Goal: Task Accomplishment & Management: Manage account settings

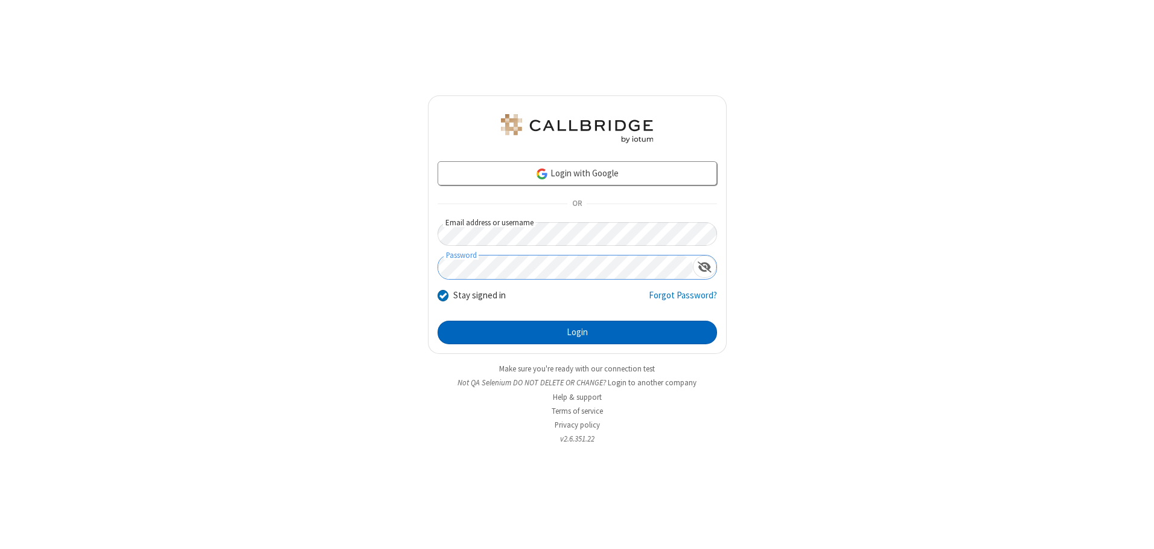
click at [577, 332] on button "Login" at bounding box center [577, 333] width 279 height 24
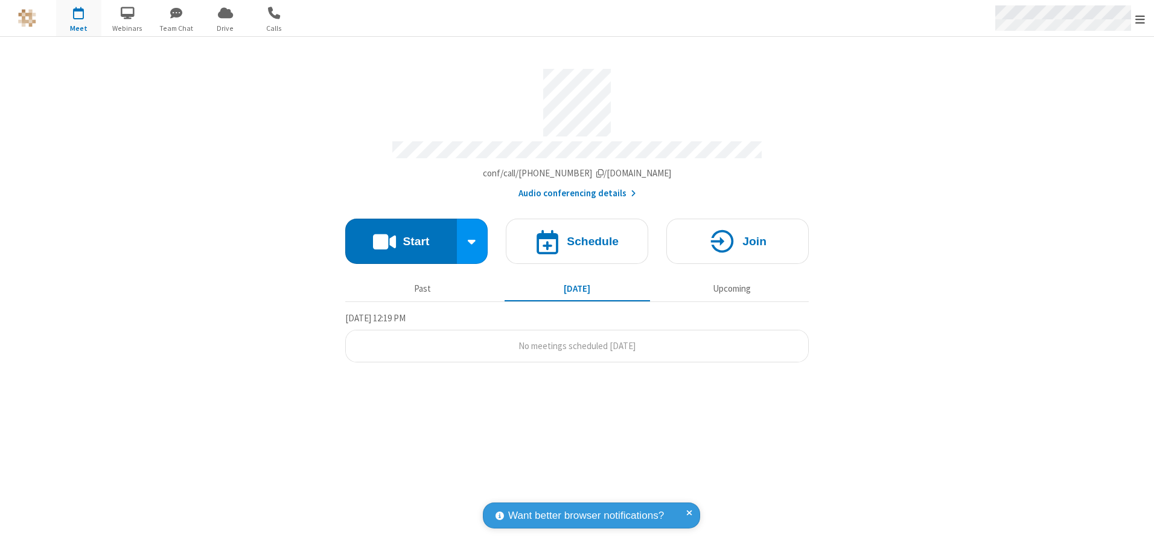
click at [1140, 19] on span "Open menu" at bounding box center [1140, 19] width 10 height 12
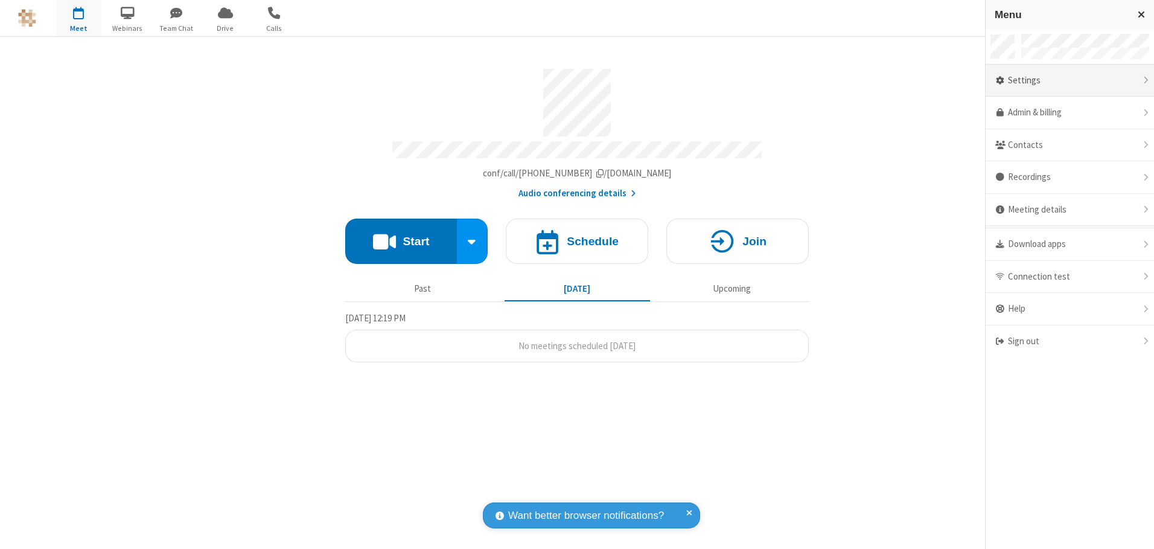
click at [1070, 80] on div "Settings" at bounding box center [1070, 81] width 168 height 33
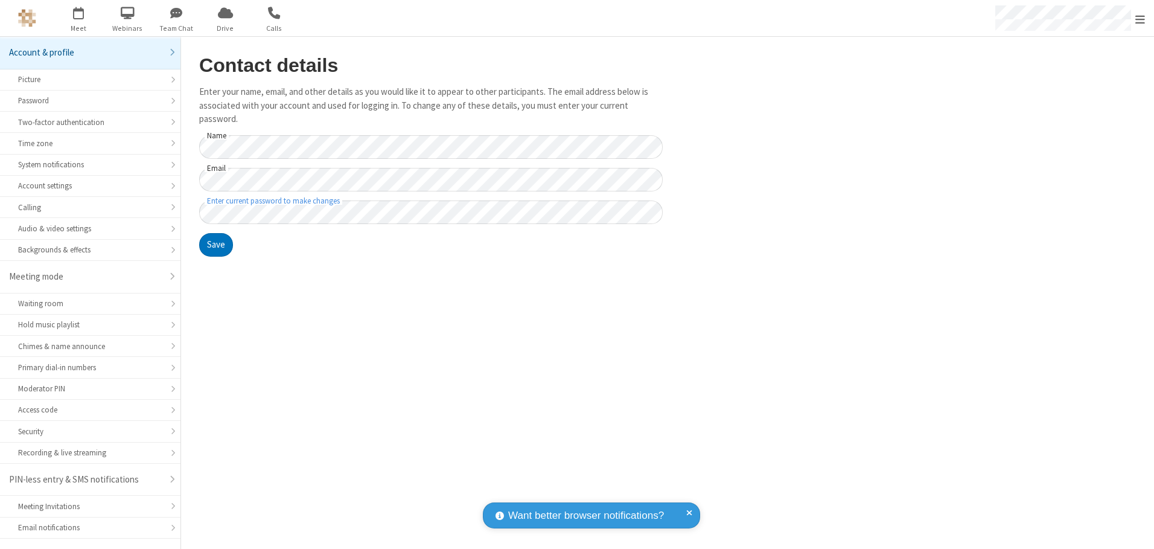
scroll to position [21, 0]
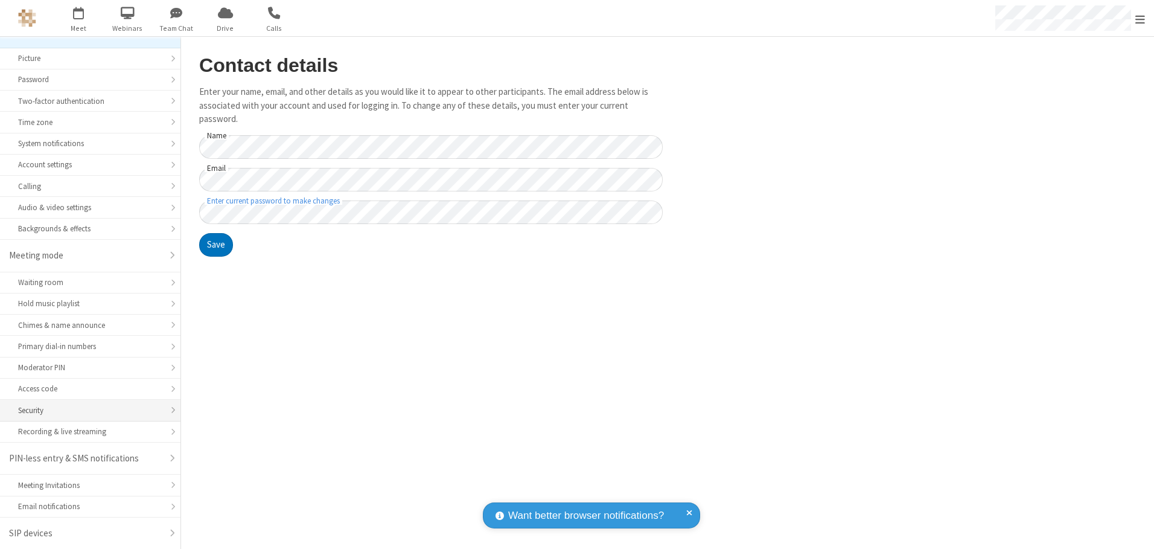
click at [86, 410] on div "Security" at bounding box center [90, 409] width 144 height 11
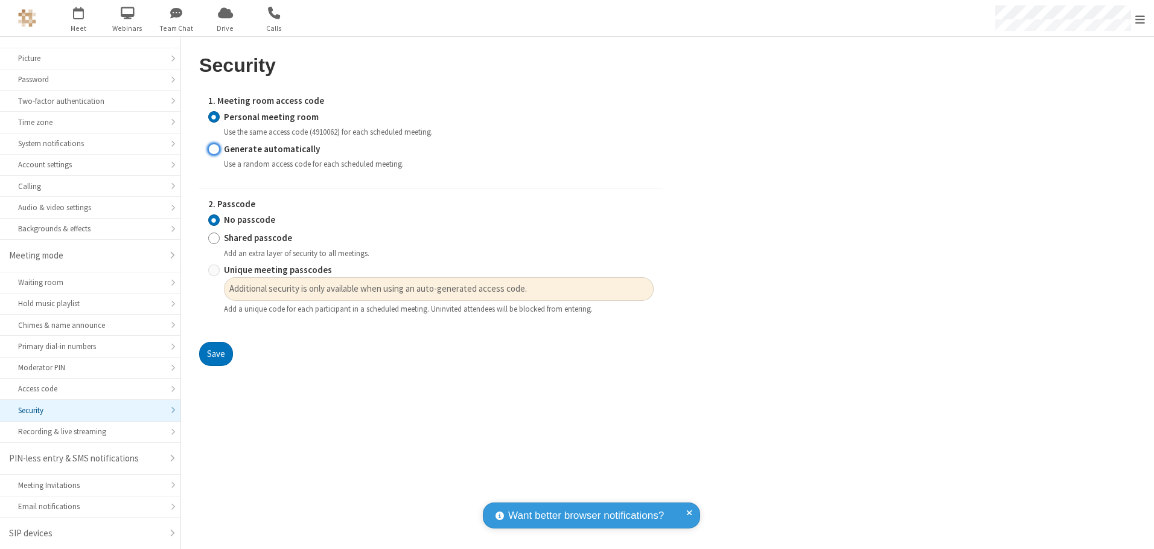
click at [214, 148] on input "Generate automatically" at bounding box center [213, 148] width 11 height 13
radio input "true"
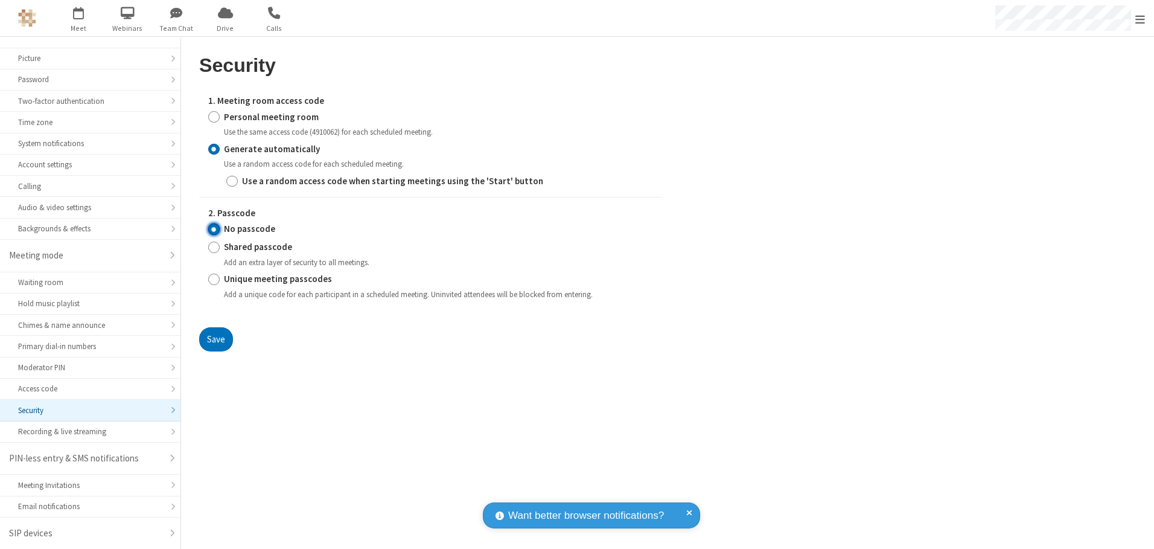
click at [214, 229] on input "No passcode" at bounding box center [213, 229] width 11 height 13
click at [215, 339] on button "Save" at bounding box center [216, 339] width 34 height 24
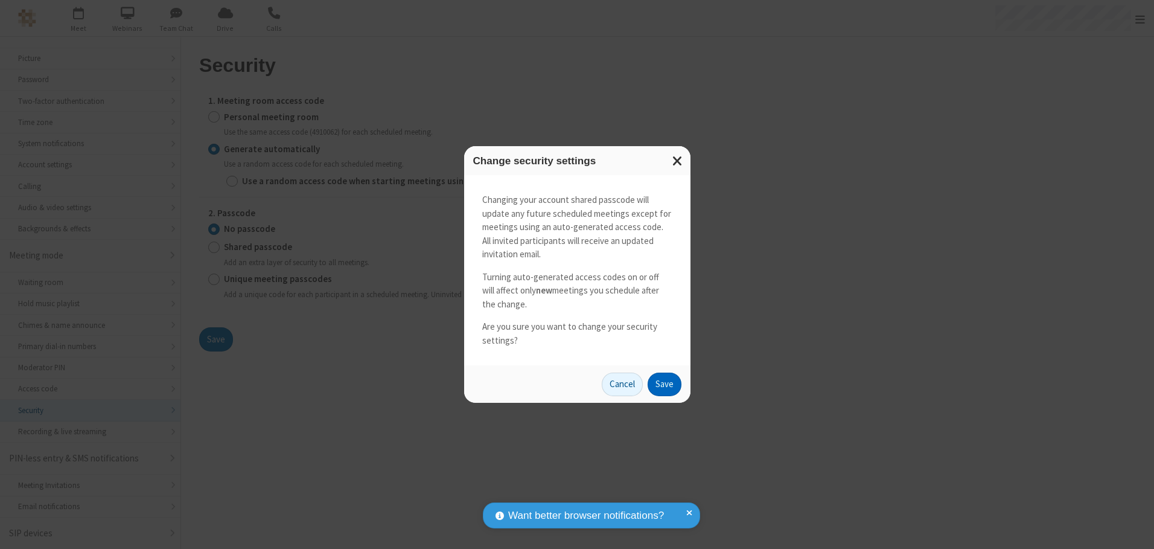
click at [664, 384] on button "Save" at bounding box center [665, 384] width 34 height 24
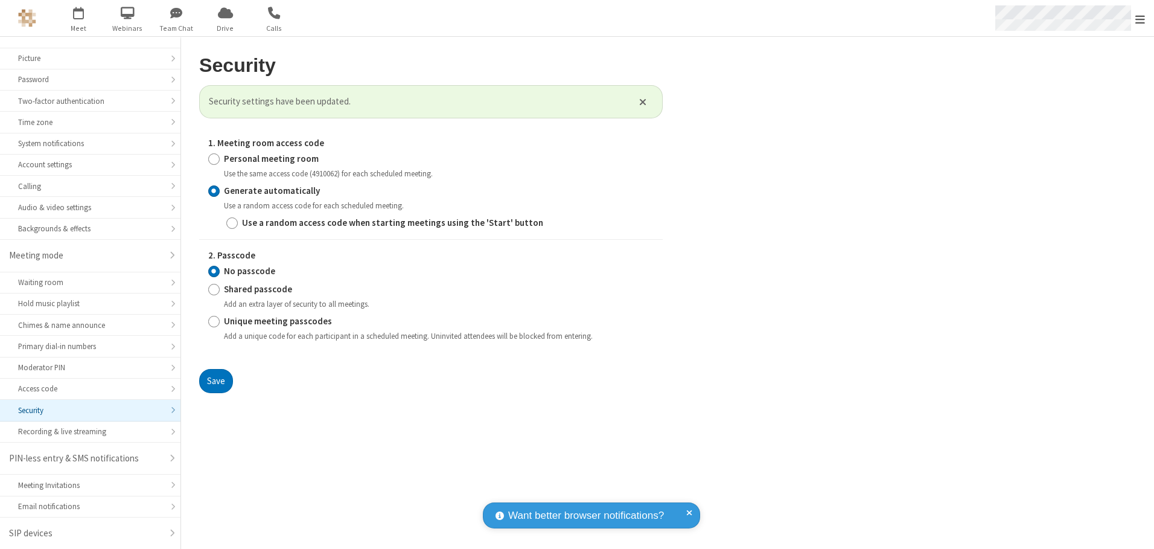
click at [1140, 19] on span "Open menu" at bounding box center [1140, 19] width 10 height 12
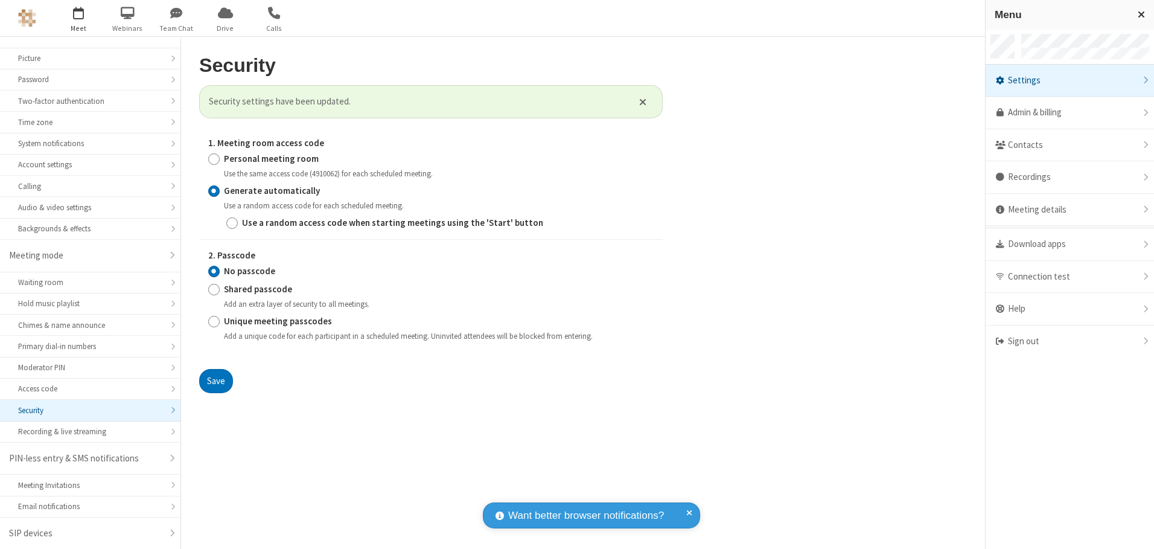
click at [78, 18] on span "button" at bounding box center [78, 12] width 45 height 21
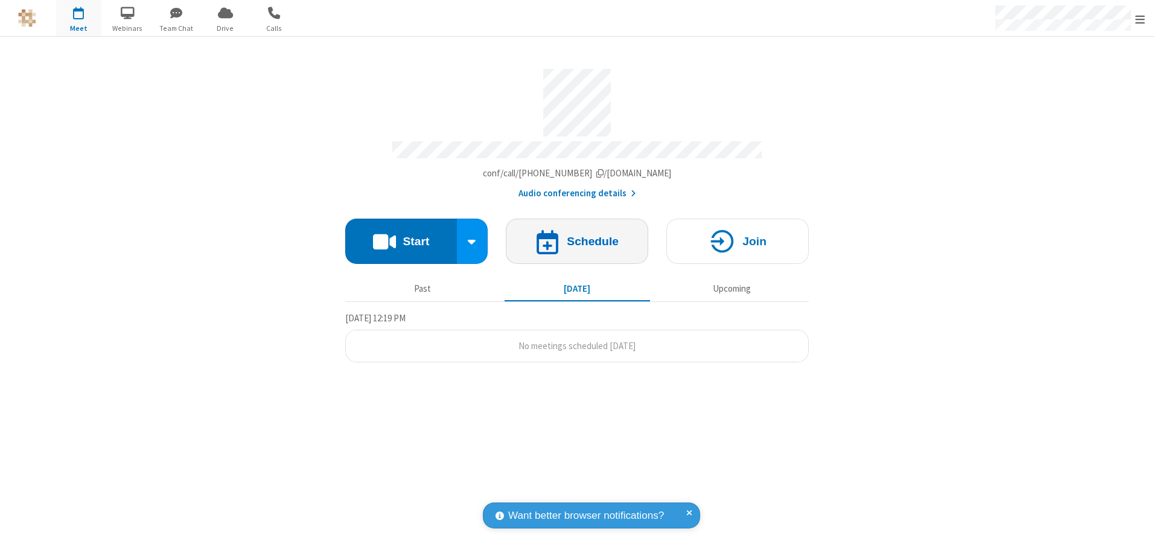
click at [577, 237] on h4 "Schedule" at bounding box center [593, 240] width 52 height 11
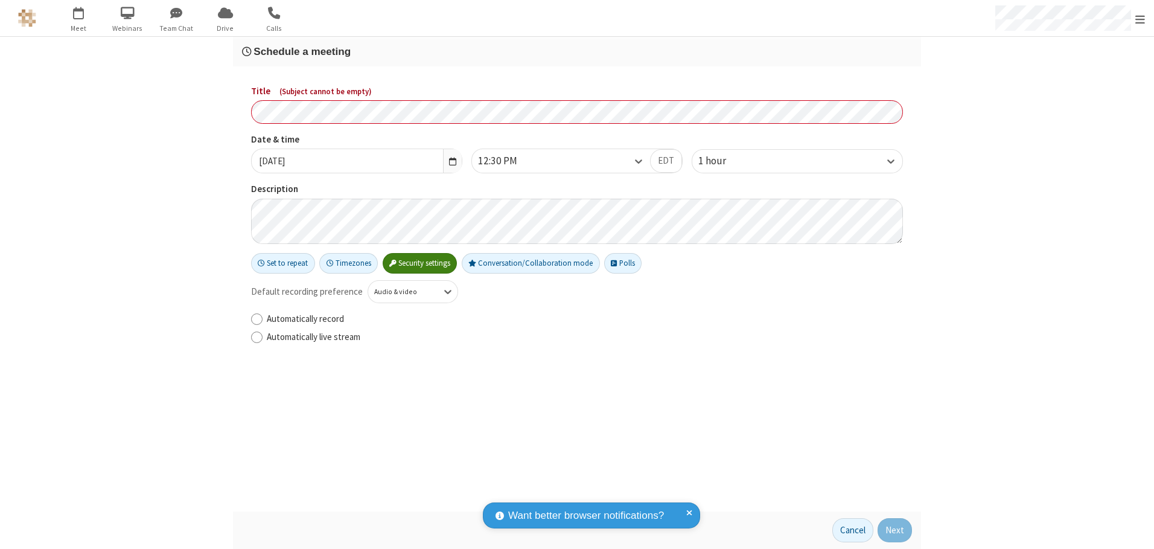
click at [577, 51] on h3 "Schedule a meeting" at bounding box center [577, 51] width 670 height 11
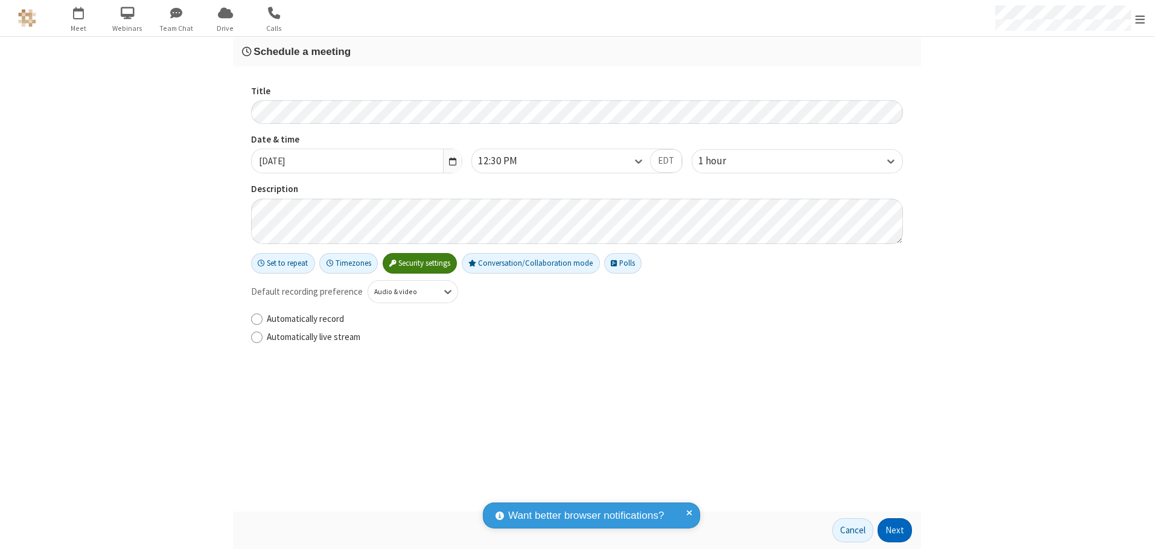
click at [895, 530] on button "Next" at bounding box center [895, 530] width 34 height 24
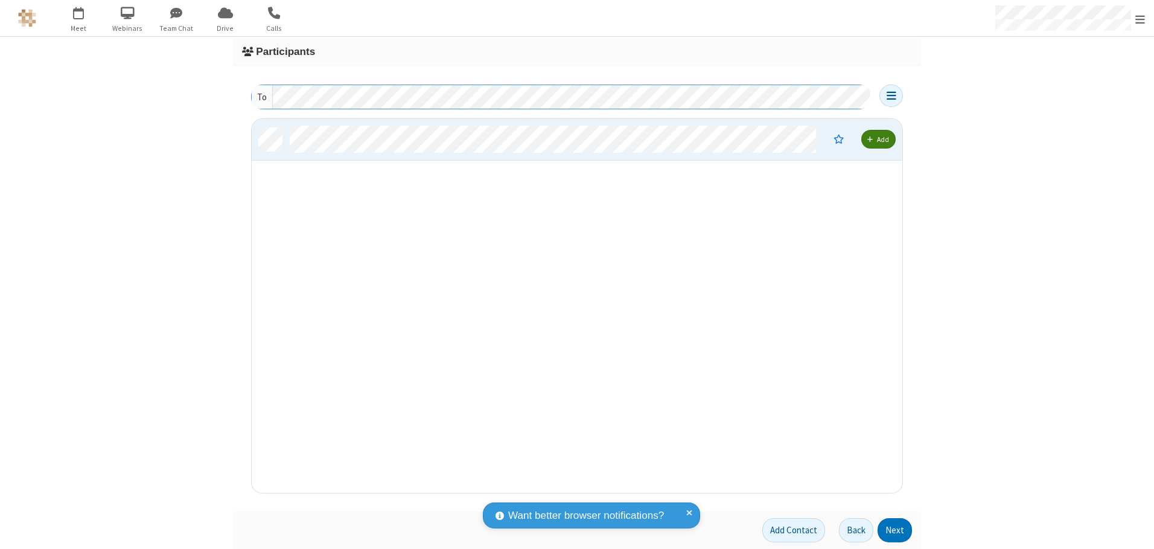
scroll to position [365, 642]
click at [895, 530] on button "Next" at bounding box center [895, 530] width 34 height 24
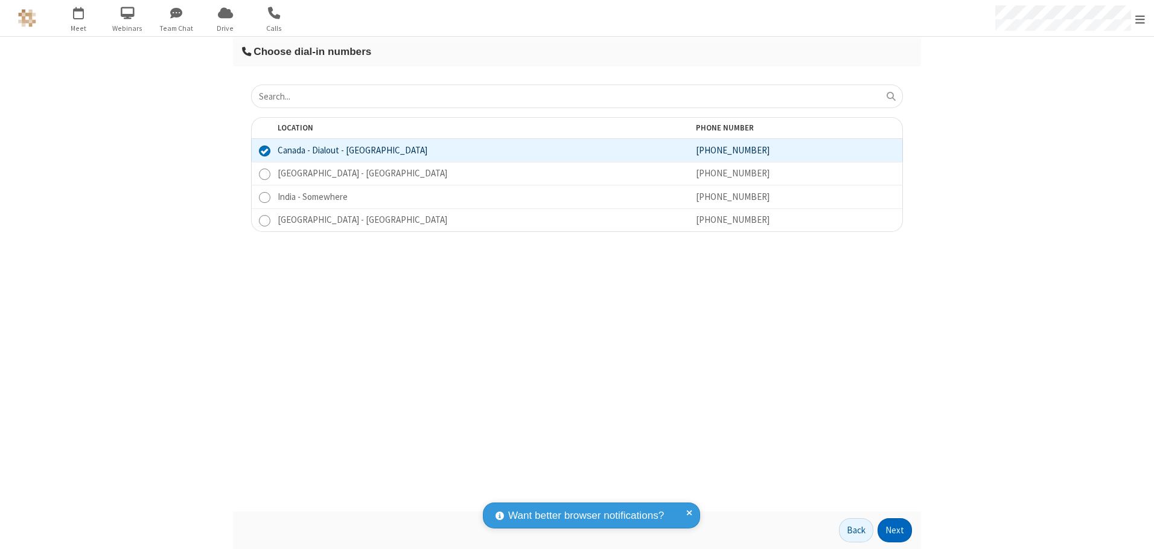
click at [895, 530] on button "Next" at bounding box center [895, 530] width 34 height 24
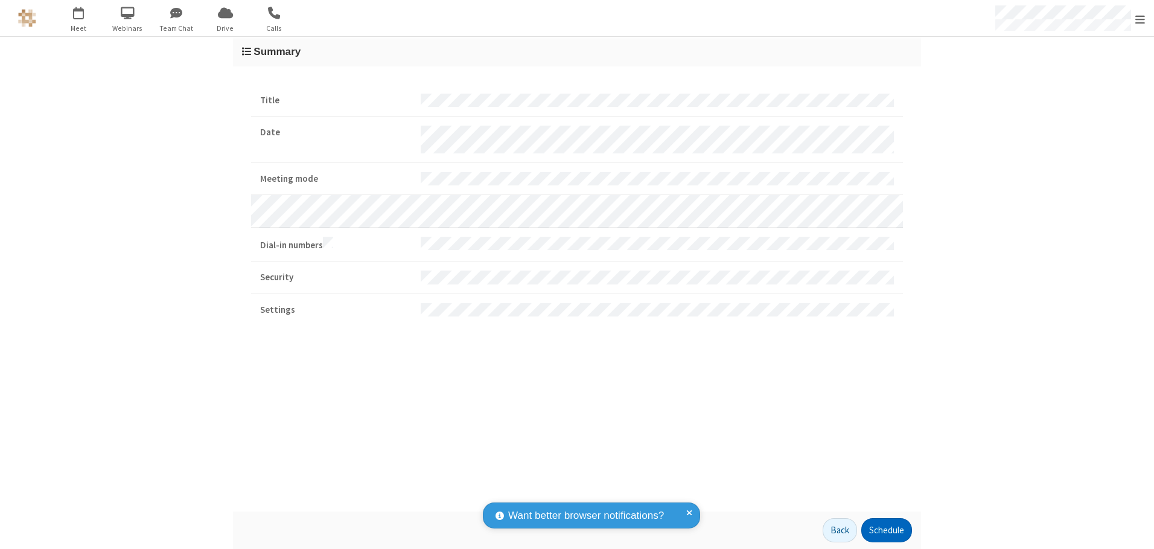
click at [886, 530] on button "Schedule" at bounding box center [886, 530] width 51 height 24
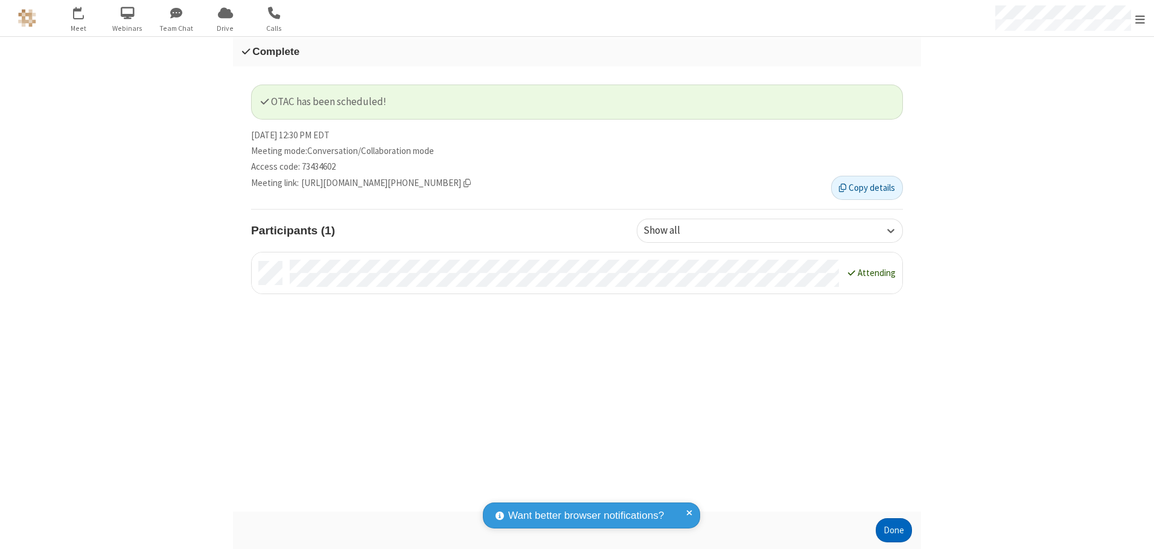
click at [894, 530] on button "Done" at bounding box center [894, 530] width 36 height 24
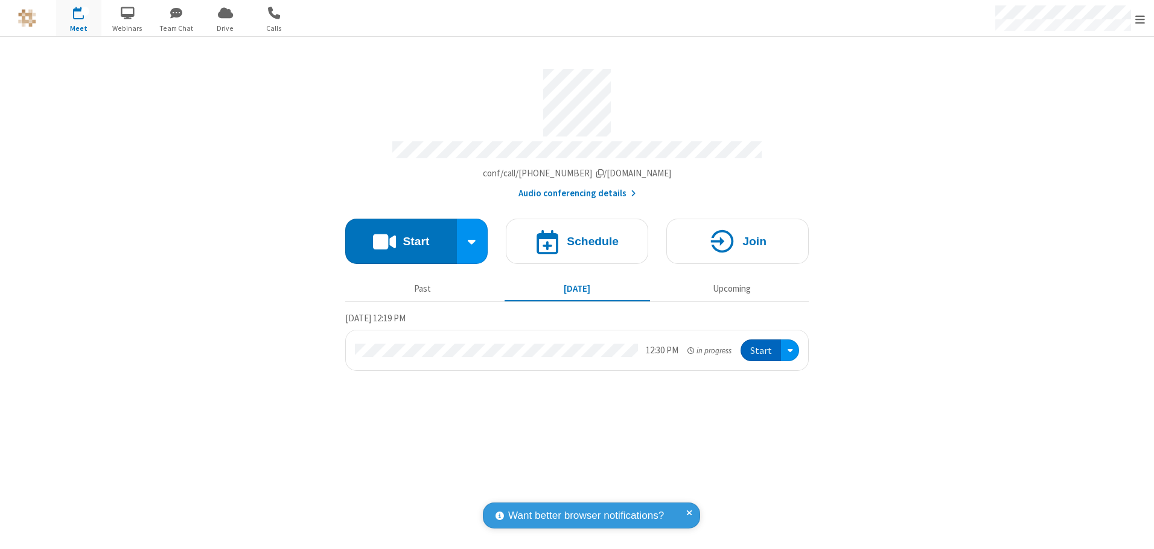
click at [762, 346] on button "Start" at bounding box center [761, 350] width 40 height 22
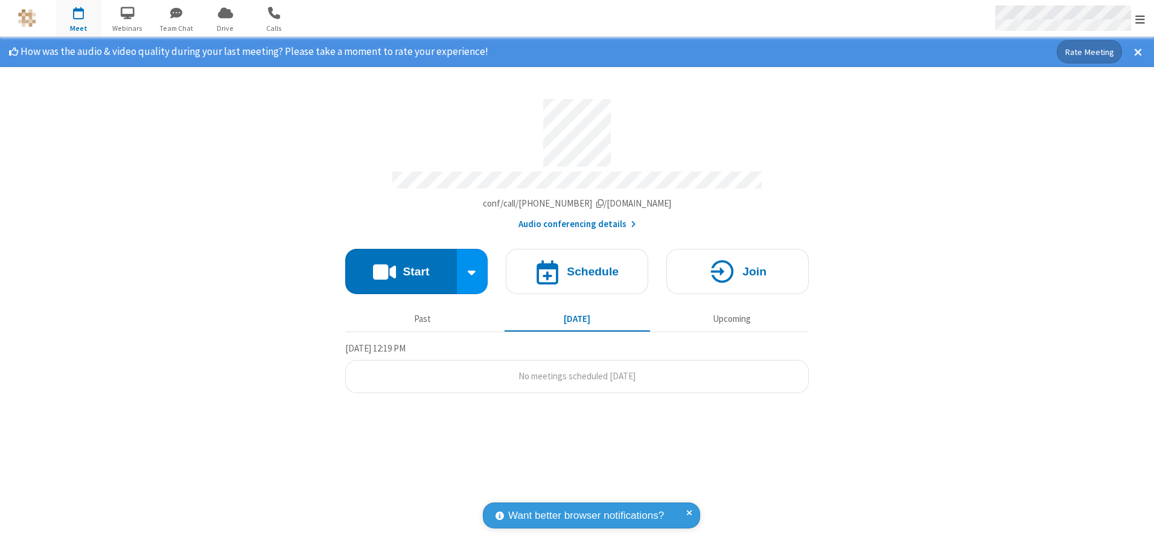
click at [1140, 19] on span "Open menu" at bounding box center [1140, 19] width 10 height 12
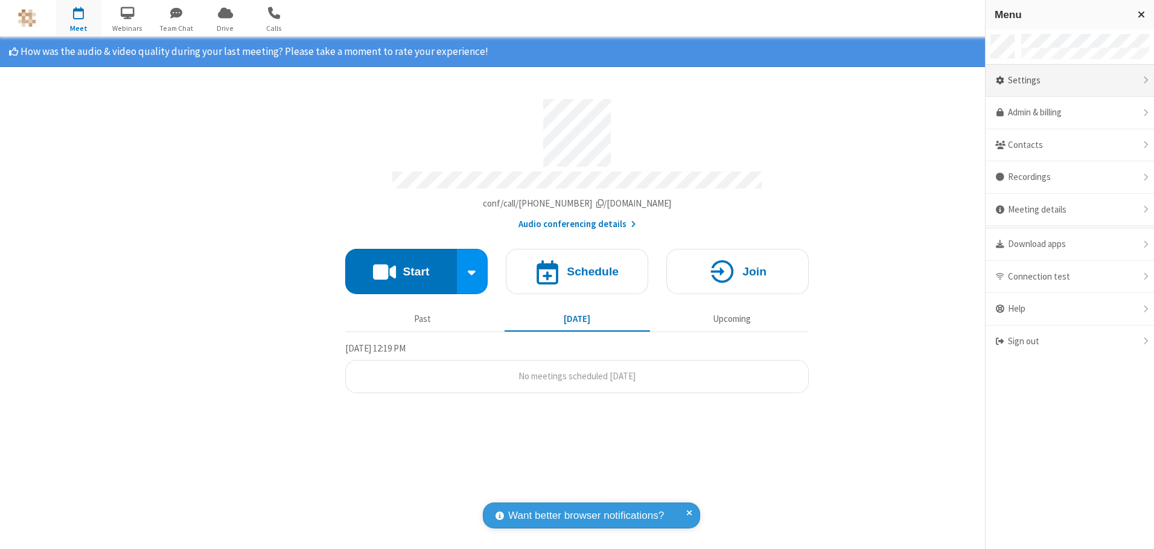
click at [1070, 80] on div "Settings" at bounding box center [1070, 81] width 168 height 33
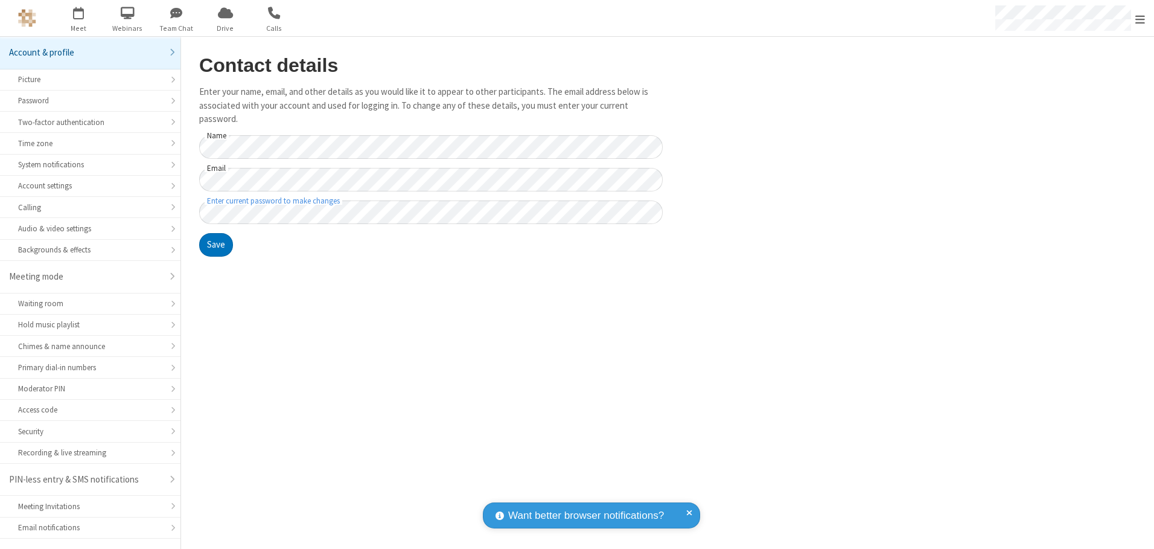
scroll to position [21, 0]
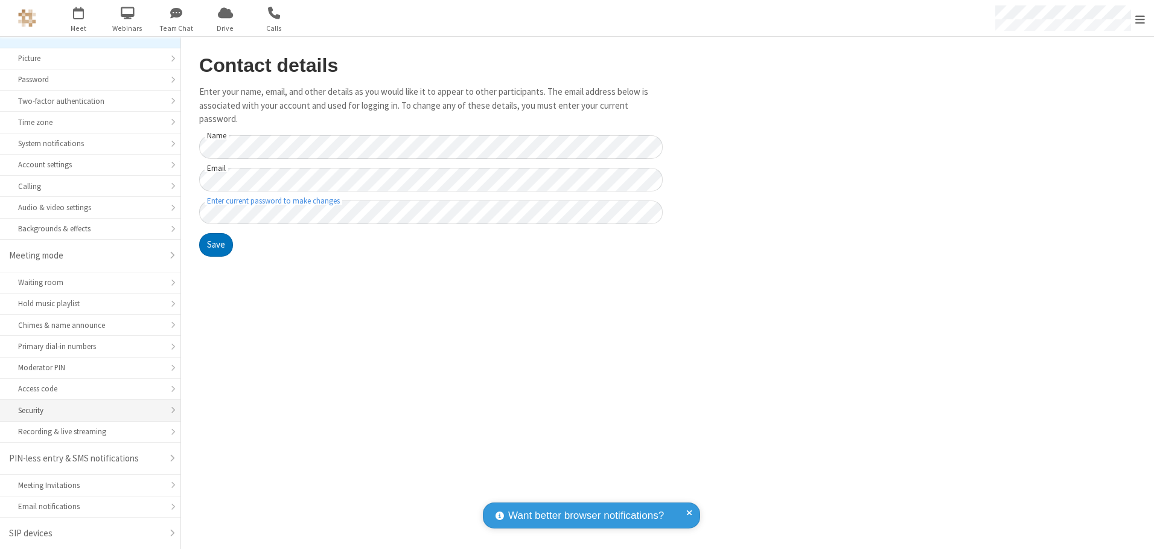
click at [86, 410] on div "Security" at bounding box center [90, 409] width 144 height 11
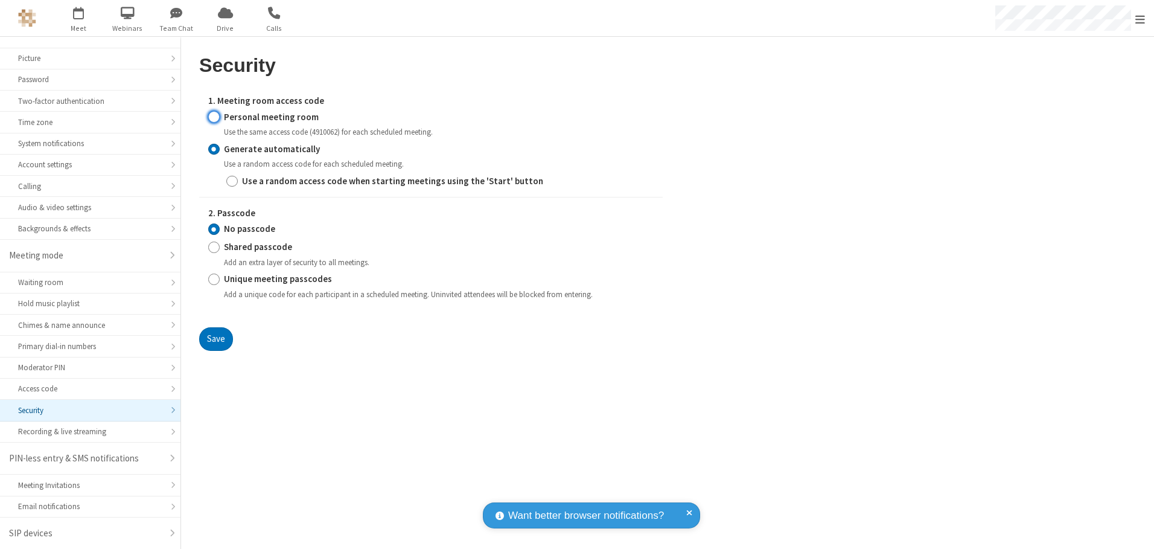
click at [214, 116] on input "Personal meeting room" at bounding box center [213, 116] width 11 height 13
radio input "true"
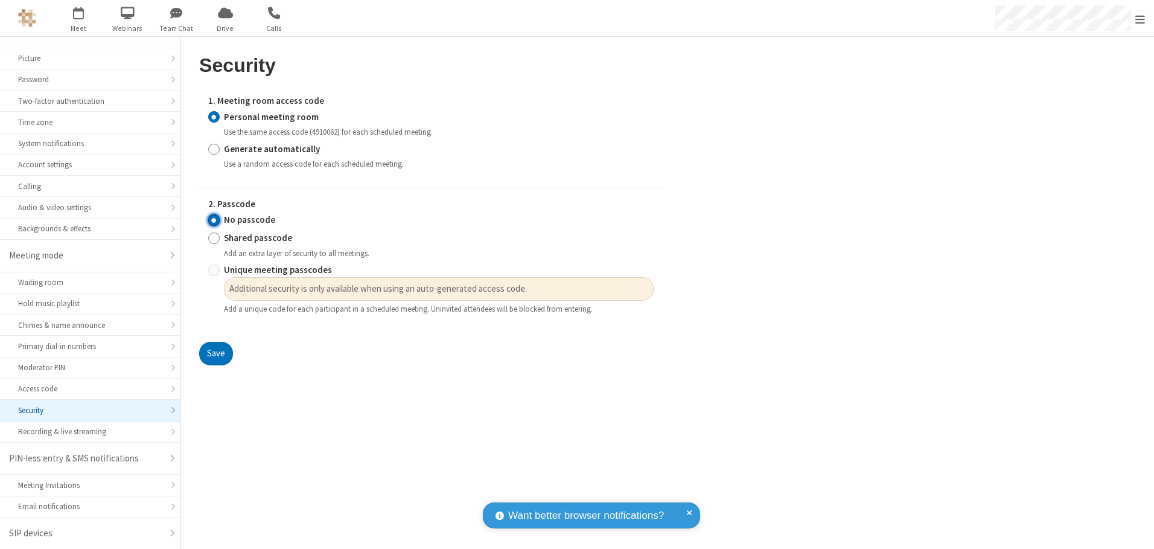
click at [214, 220] on input "No passcode" at bounding box center [213, 220] width 11 height 13
click at [215, 354] on button "Save" at bounding box center [216, 354] width 34 height 24
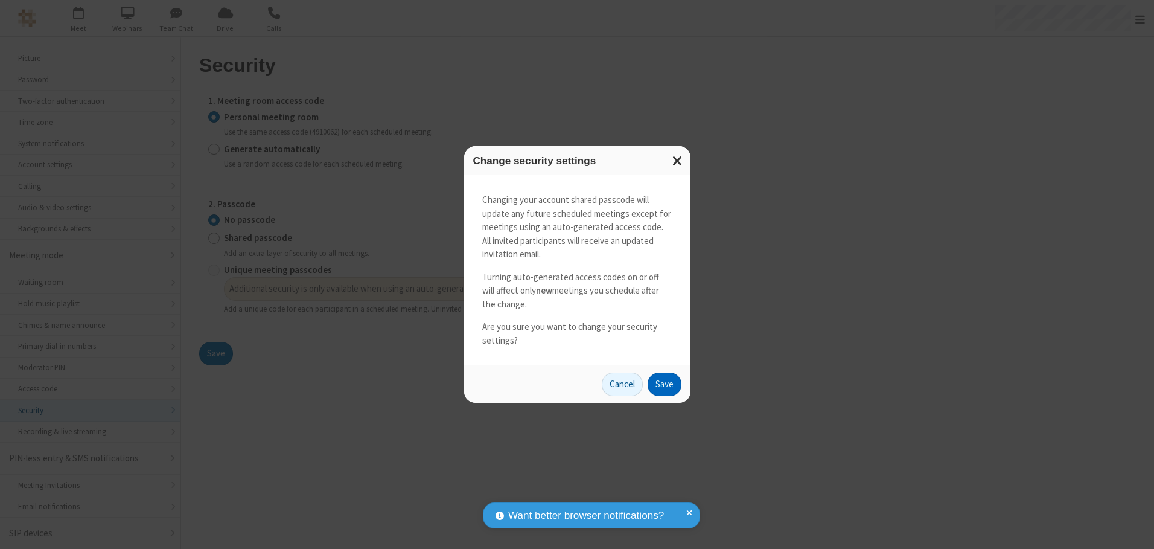
click at [664, 384] on button "Save" at bounding box center [665, 384] width 34 height 24
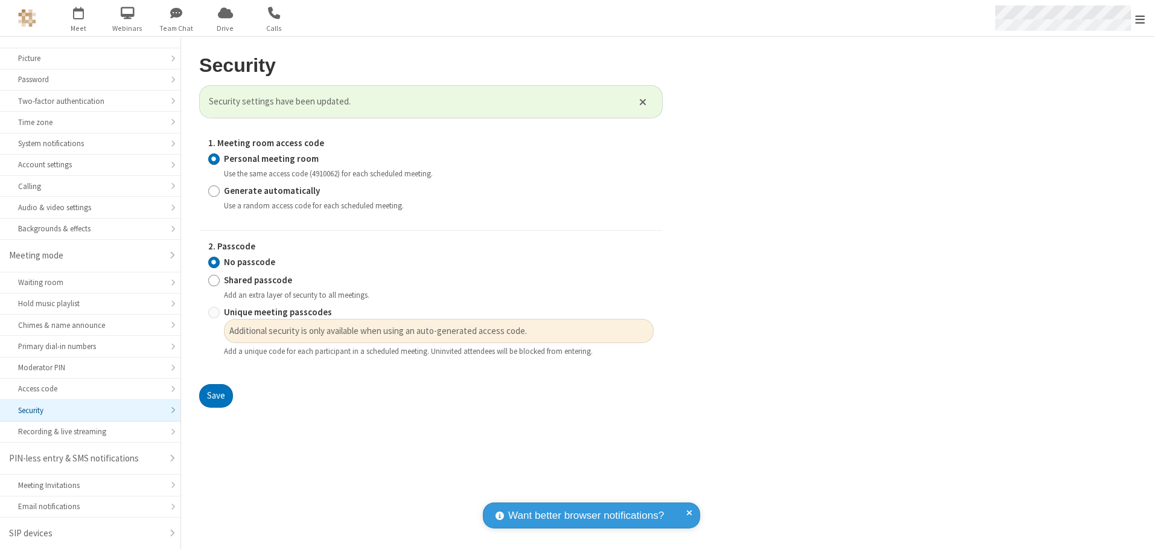
click at [1140, 18] on span "Open menu" at bounding box center [1140, 19] width 10 height 12
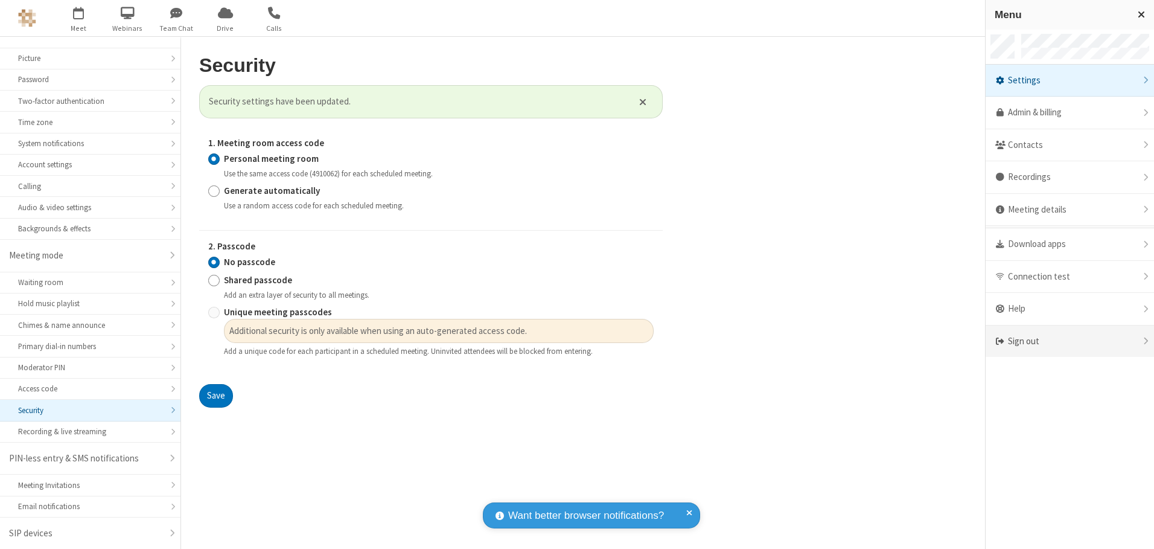
click at [1070, 341] on div "Sign out" at bounding box center [1070, 341] width 168 height 32
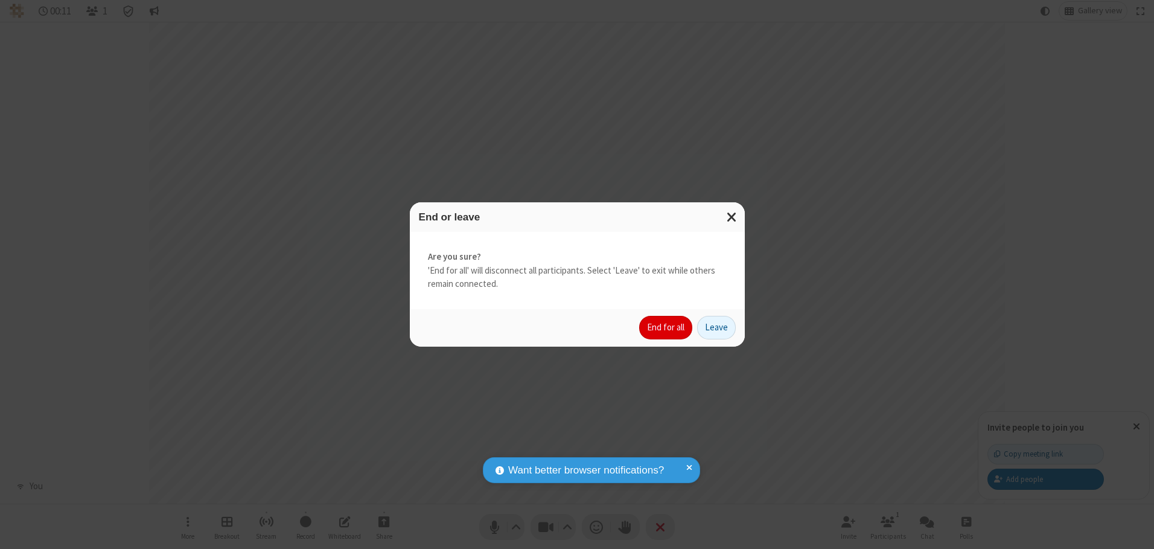
click at [666, 327] on button "End for all" at bounding box center [665, 328] width 53 height 24
